Goal: Task Accomplishment & Management: Use online tool/utility

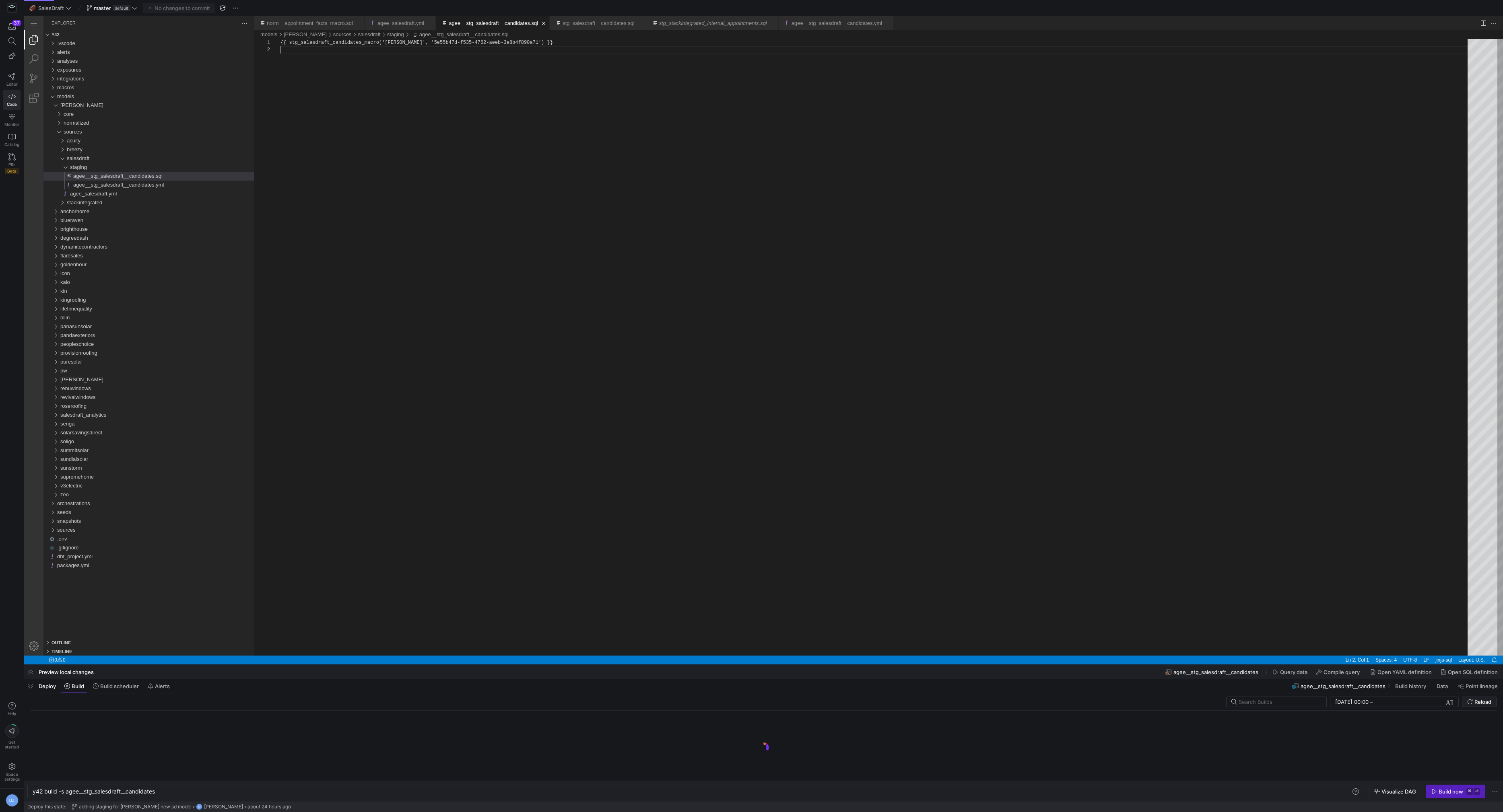
scroll to position [8, 0]
click at [1487, 27] on span at bounding box center [1487, 29] width 9 height 9
click at [131, 683] on span "Build scheduler" at bounding box center [119, 686] width 39 height 7
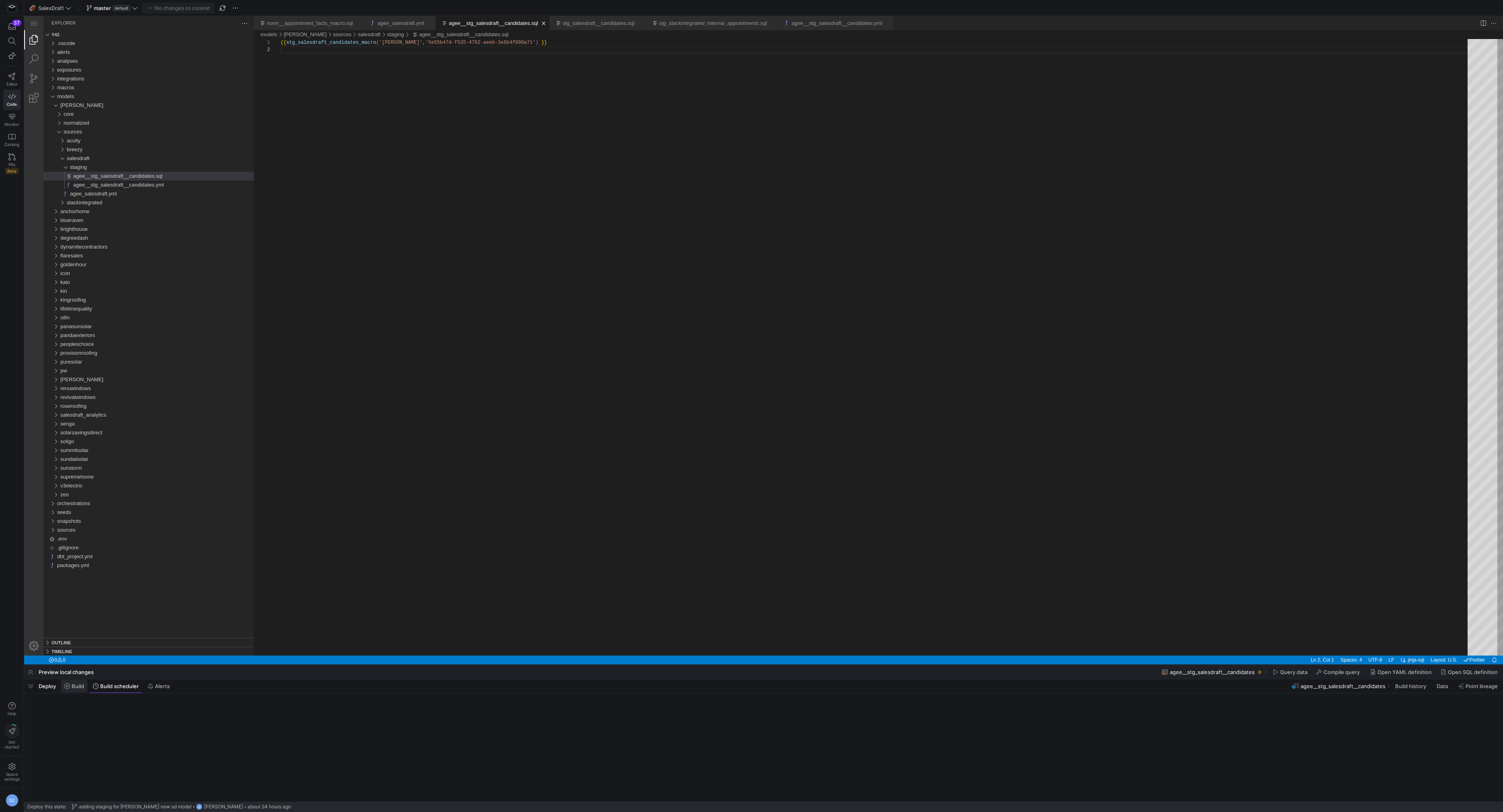
click at [81, 687] on span "Build" at bounding box center [78, 686] width 12 height 7
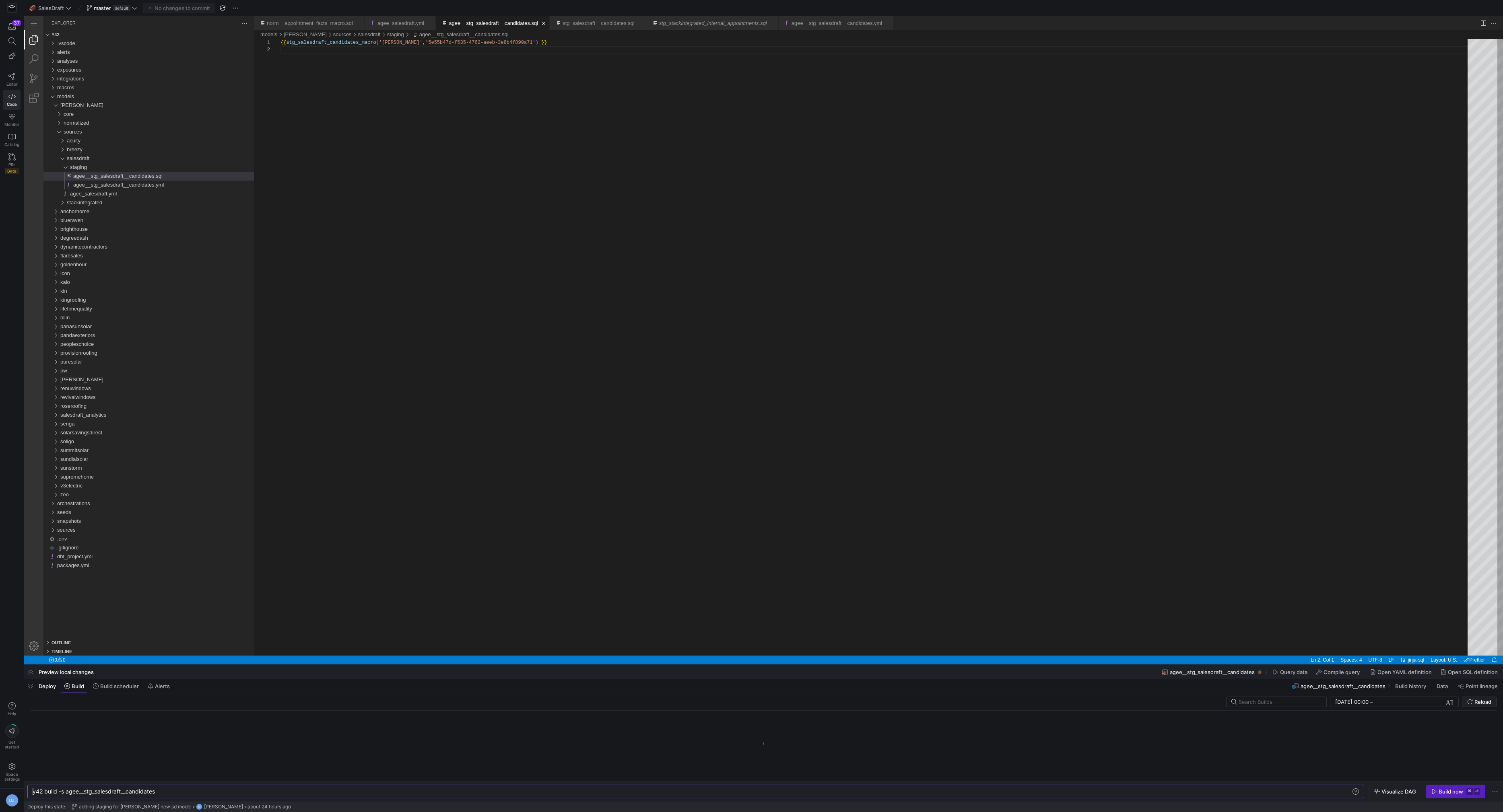
scroll to position [0, 123]
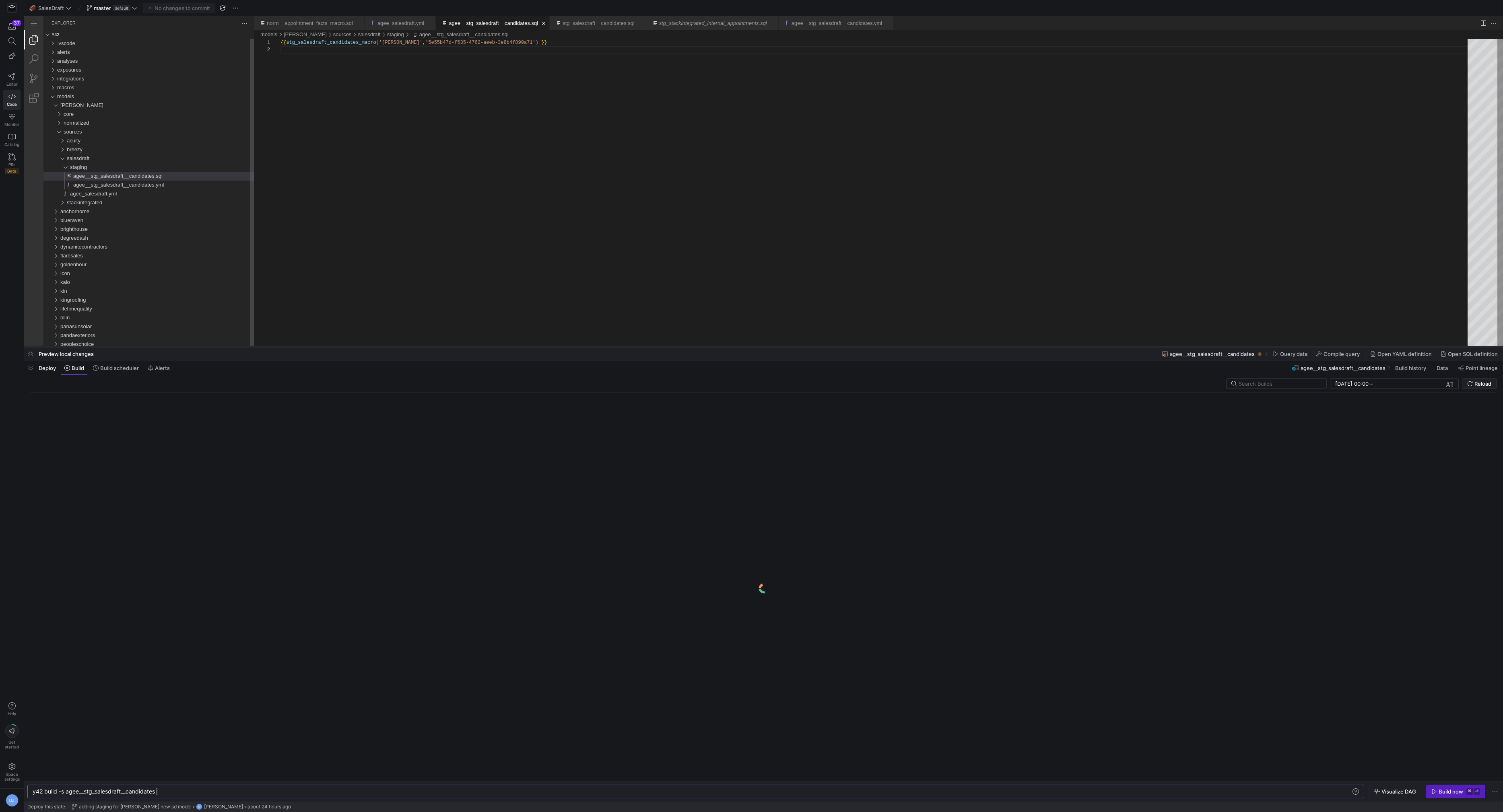
drag, startPoint x: 411, startPoint y: 683, endPoint x: 429, endPoint y: 347, distance: 336.5
click at [429, 347] on div at bounding box center [763, 347] width 1479 height 3
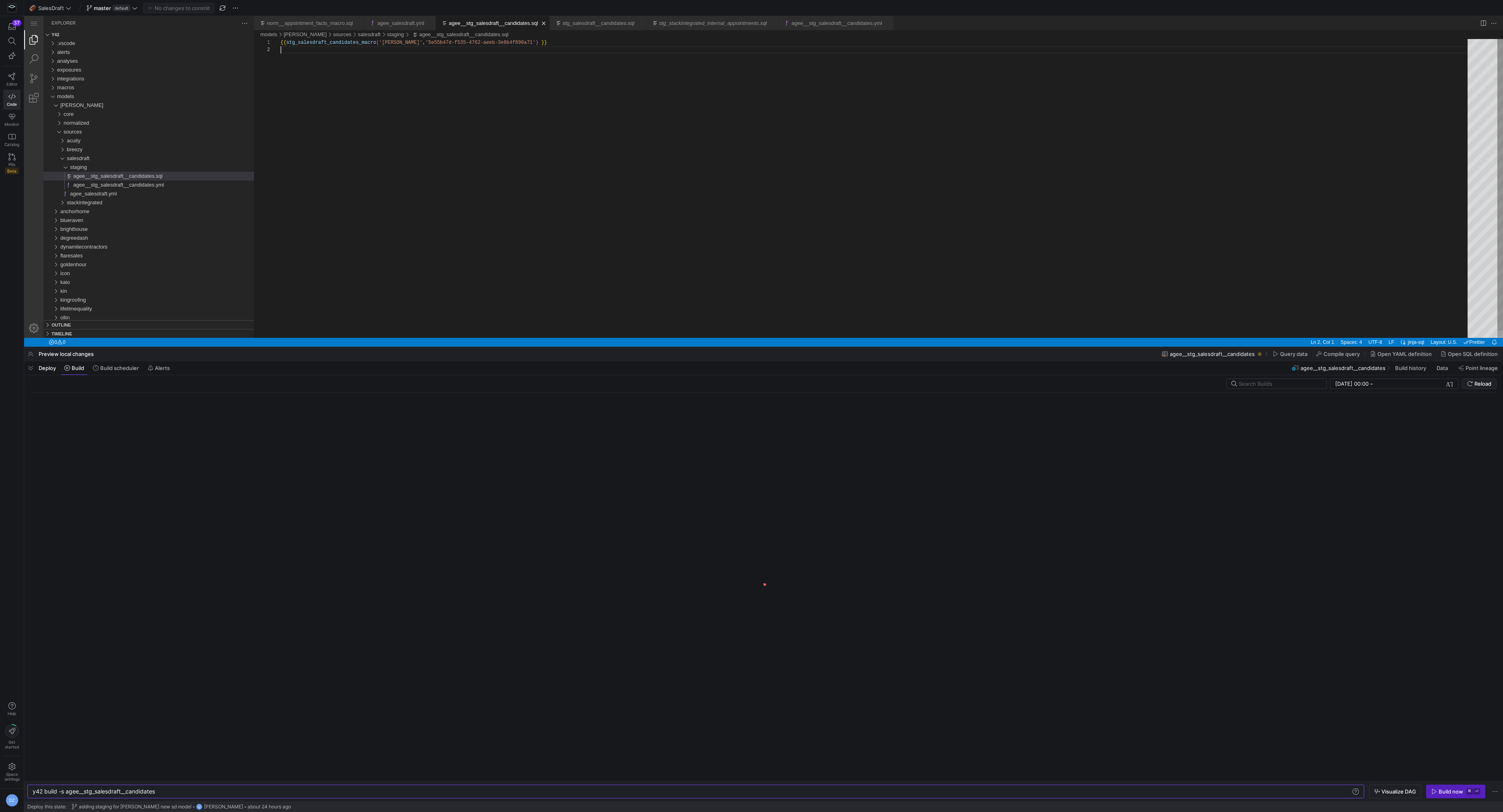
click at [499, 260] on div "{{ stg_salesdraft_candidates_macro ( '[PERSON_NAME]' , '5e55b47d-f535-4762-aeeb…" at bounding box center [877, 191] width 1193 height 306
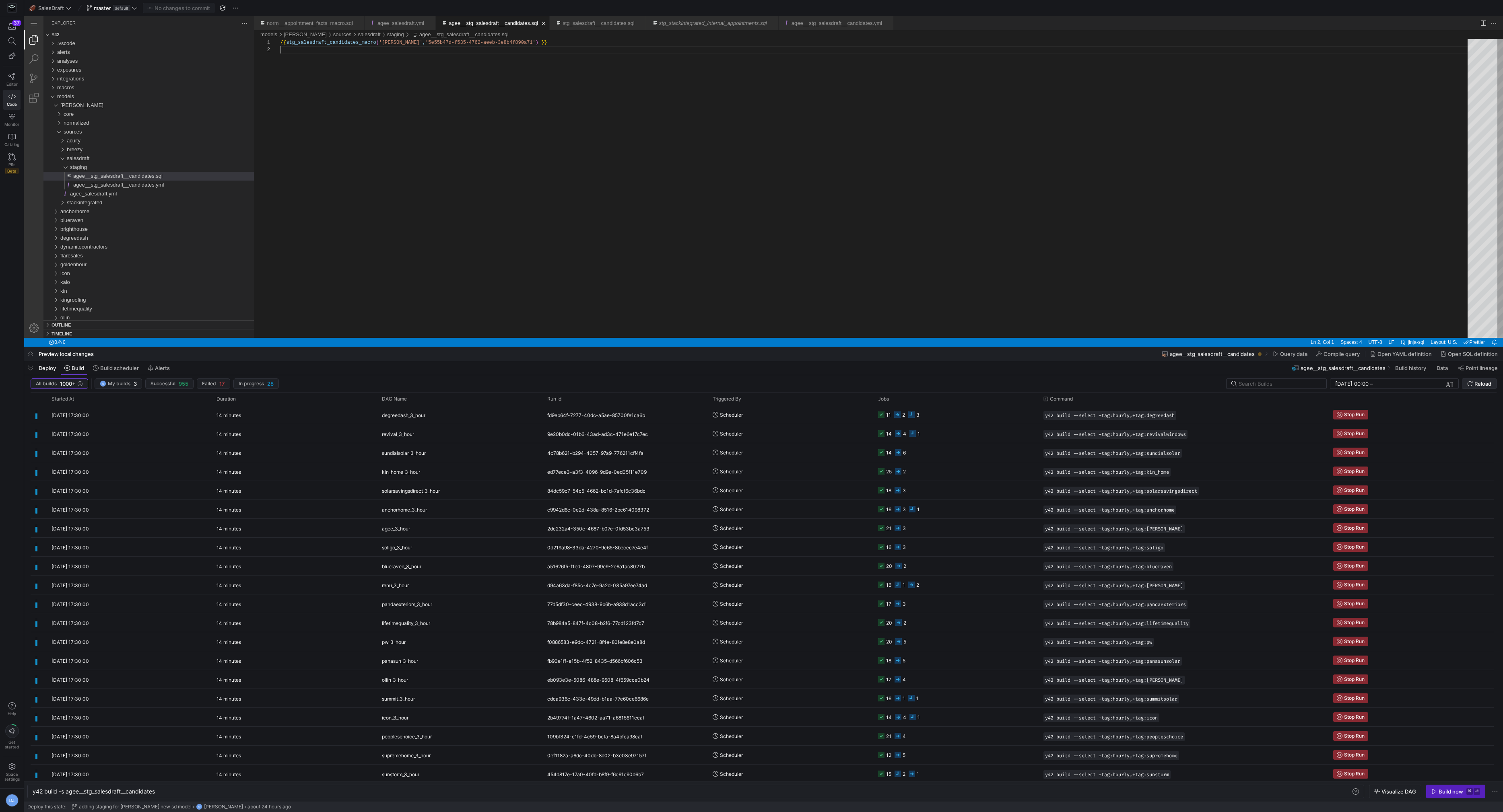
click at [1476, 382] on span "Reload" at bounding box center [1483, 384] width 17 height 7
